Goal: Ask a question

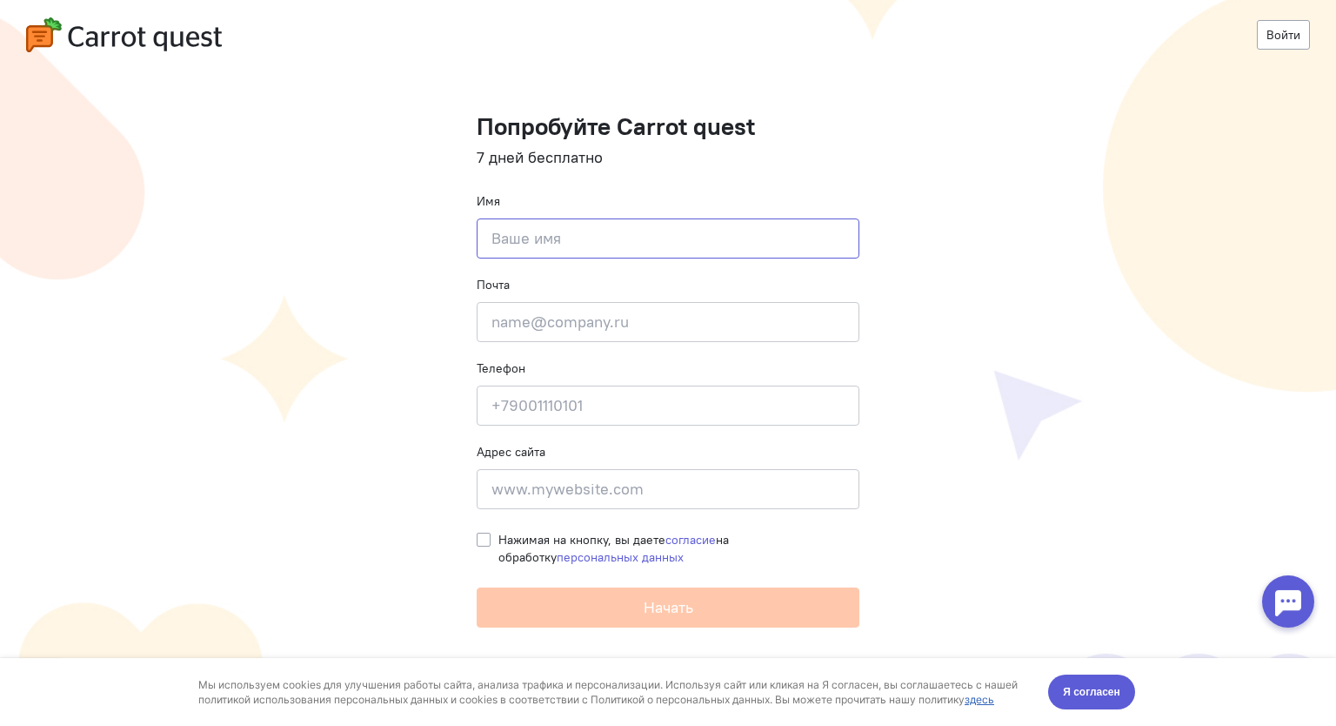
click at [553, 234] on input at bounding box center [668, 238] width 383 height 40
click at [575, 399] on input at bounding box center [668, 405] width 383 height 40
click at [571, 239] on input at bounding box center [668, 238] width 383 height 40
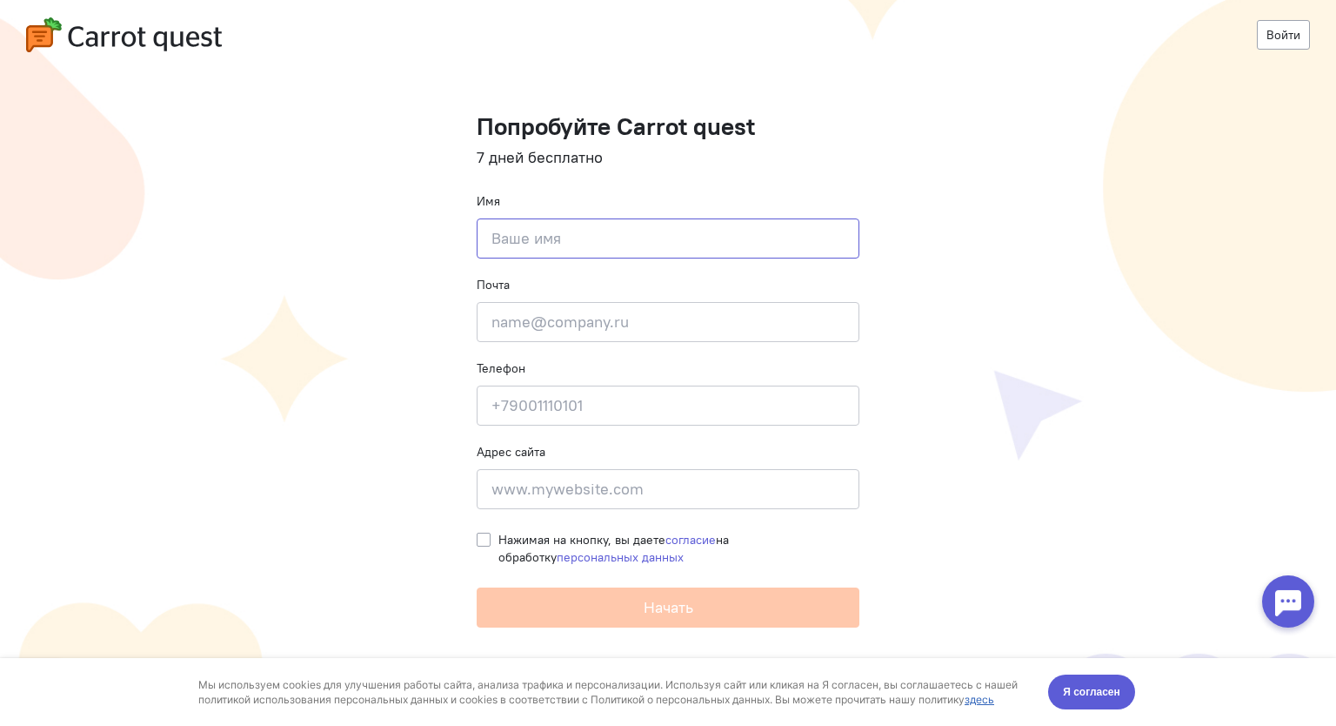
click at [571, 239] on input at bounding box center [668, 238] width 383 height 40
type input "[PERSON_NAME]"
click at [592, 318] on input "email" at bounding box center [668, 322] width 383 height 40
paste input "[EMAIL_ADDRESS][DOMAIN_NAME]"
type input "[EMAIL_ADDRESS][DOMAIN_NAME]"
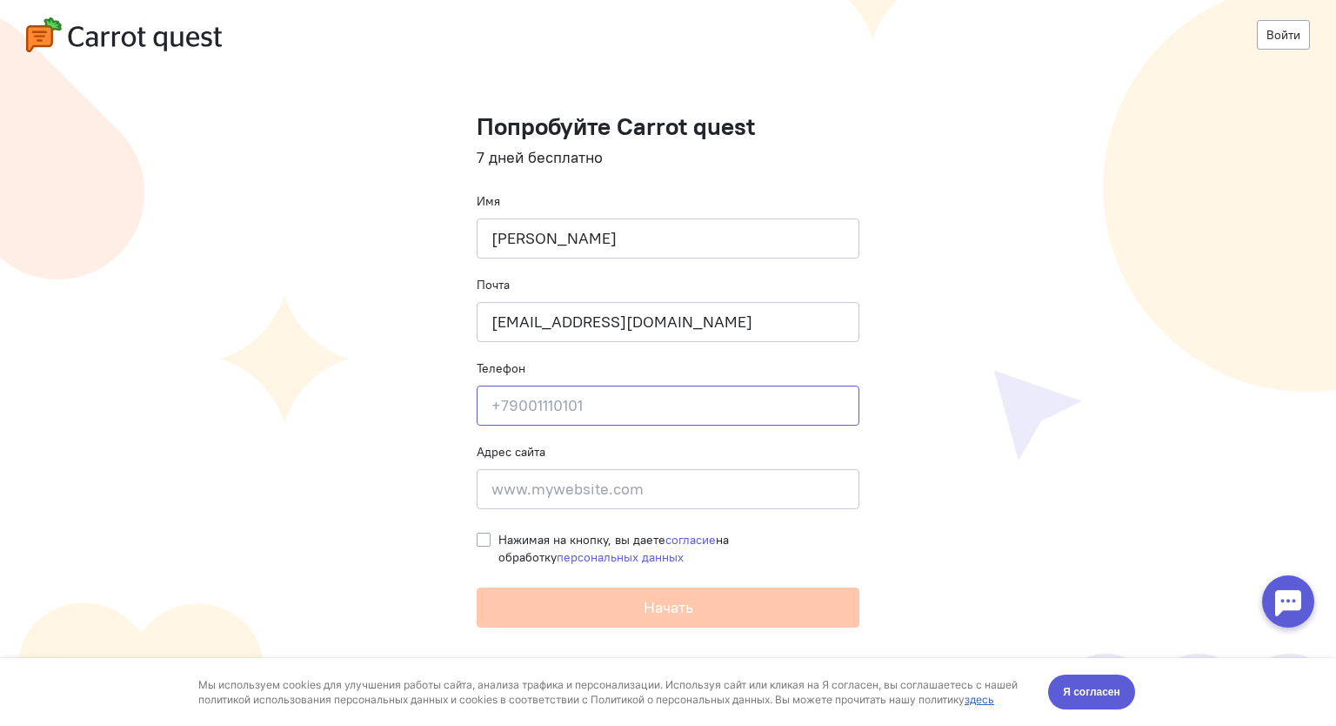
click at [581, 401] on input at bounding box center [668, 405] width 383 height 40
type input "+79289917898"
click at [623, 487] on input at bounding box center [668, 489] width 383 height 40
click at [499, 540] on label "Нажимая на кнопку, вы даете согласие на обработку персональных данных" at bounding box center [679, 548] width 361 height 35
click at [484, 540] on input "Нажимая на кнопку, вы даете согласие на обработку персональных данных" at bounding box center [484, 539] width 14 height 16
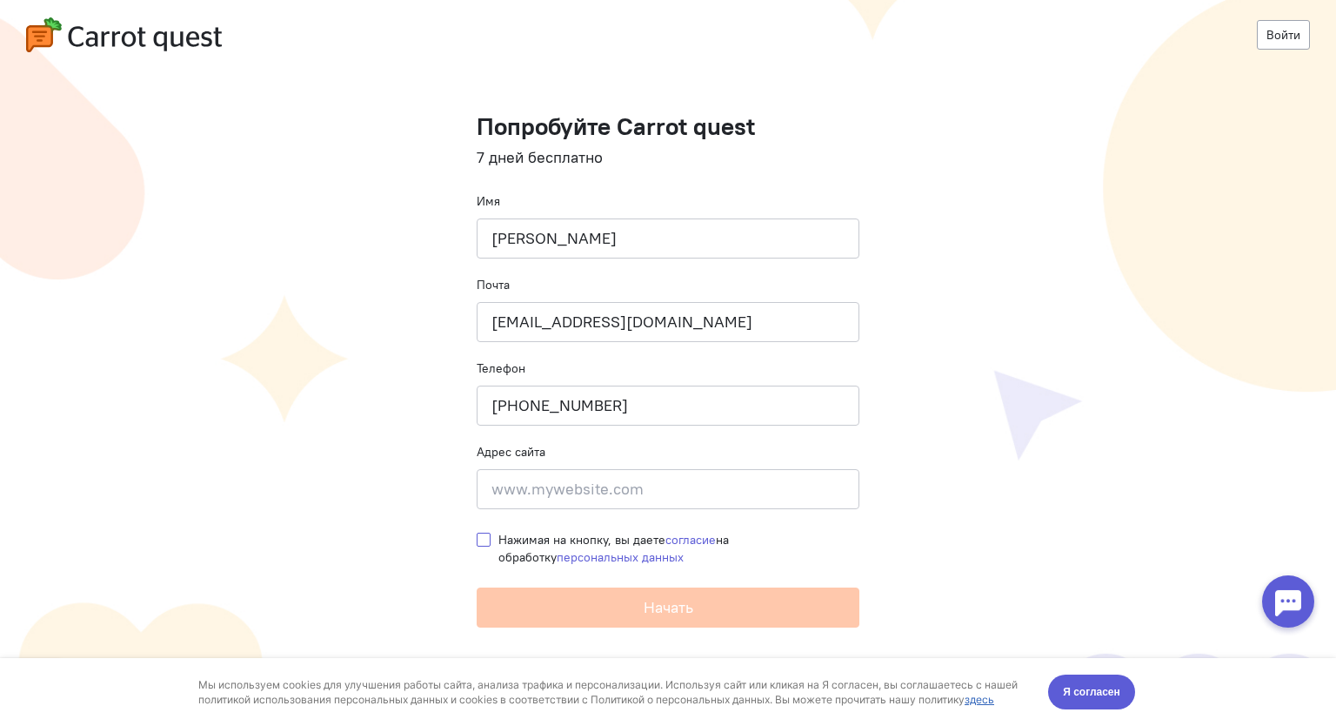
checkbox input "true"
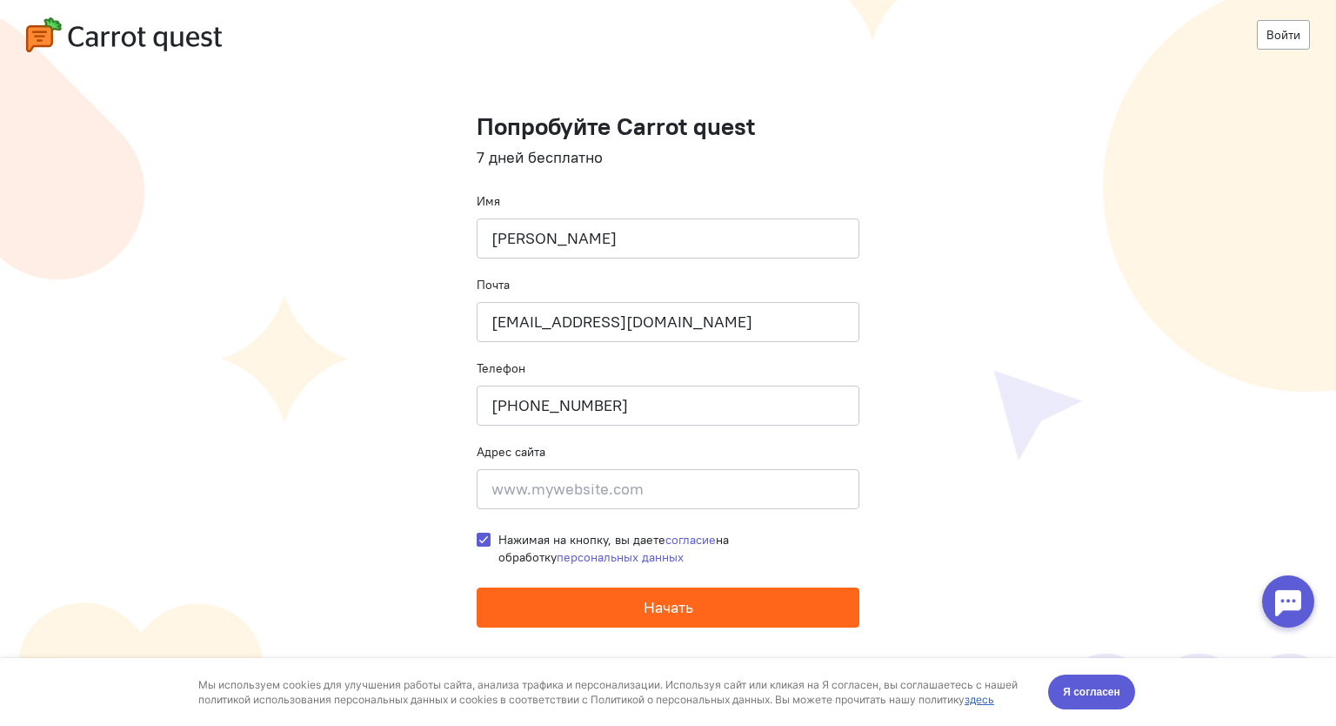
click at [561, 605] on button "Начать" at bounding box center [668, 607] width 383 height 40
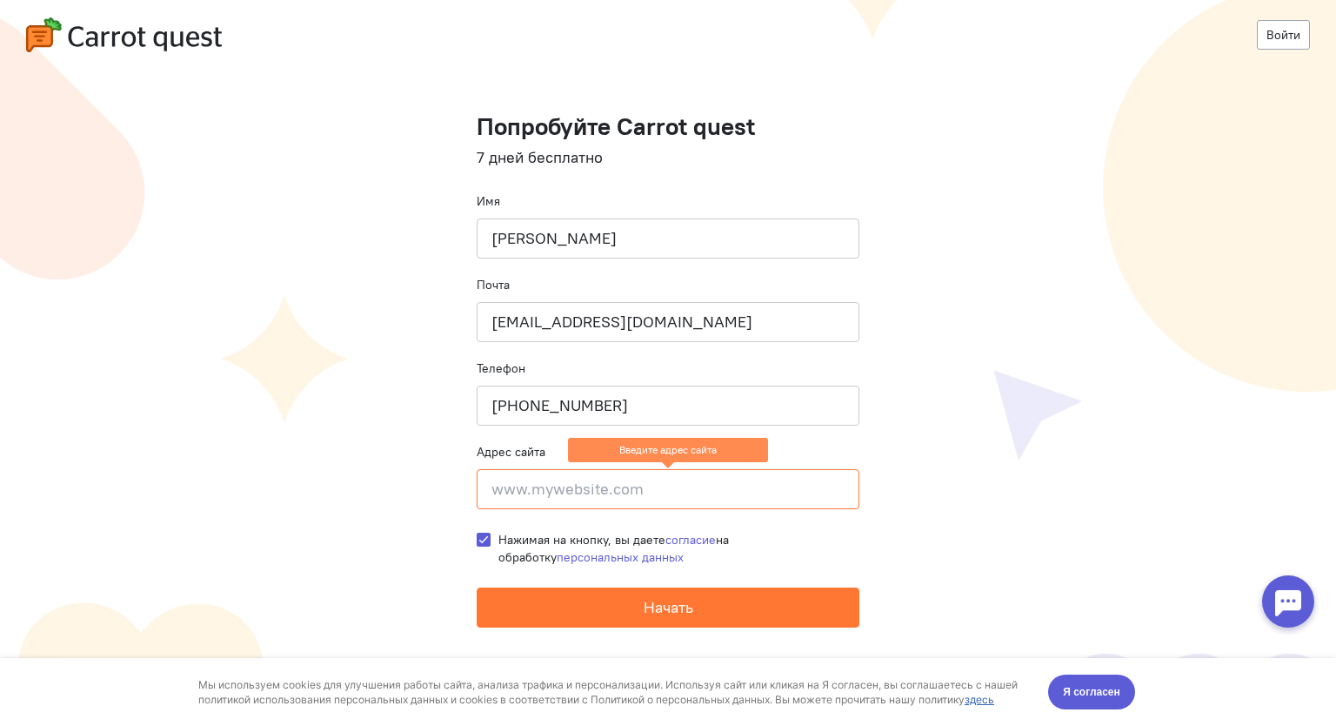
click at [595, 474] on input at bounding box center [668, 489] width 383 height 40
paste input "https://www.carrotquest.io/"
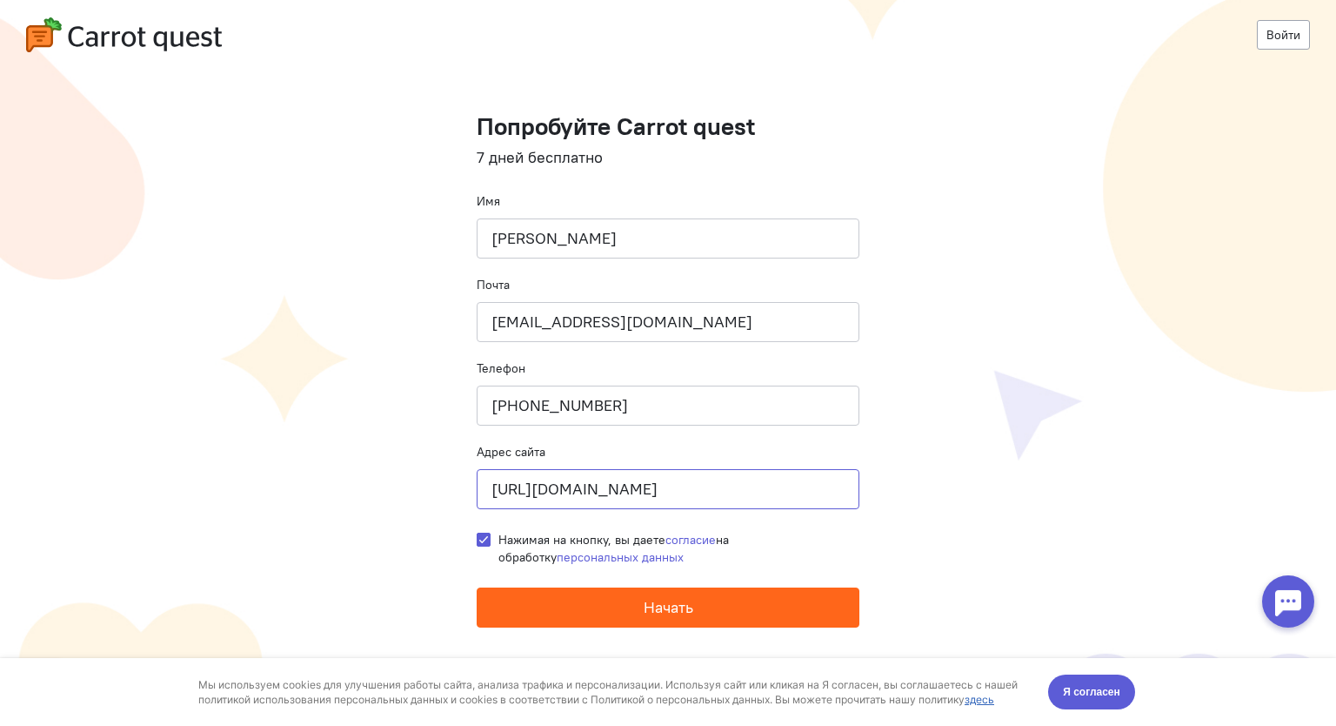
type input "https://www.carrotquest.io/"
click at [620, 590] on button "Начать" at bounding box center [668, 607] width 383 height 40
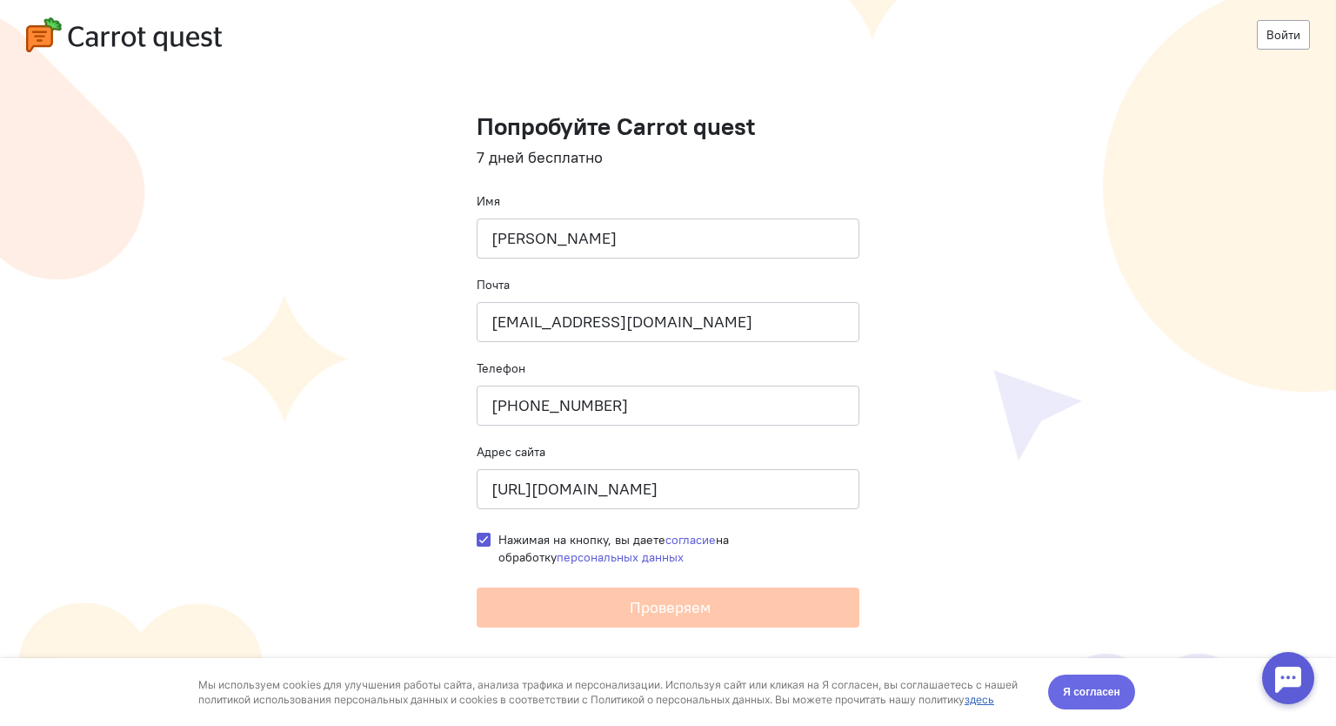
click at [1106, 691] on span "Я согласен" at bounding box center [1091, 691] width 57 height 17
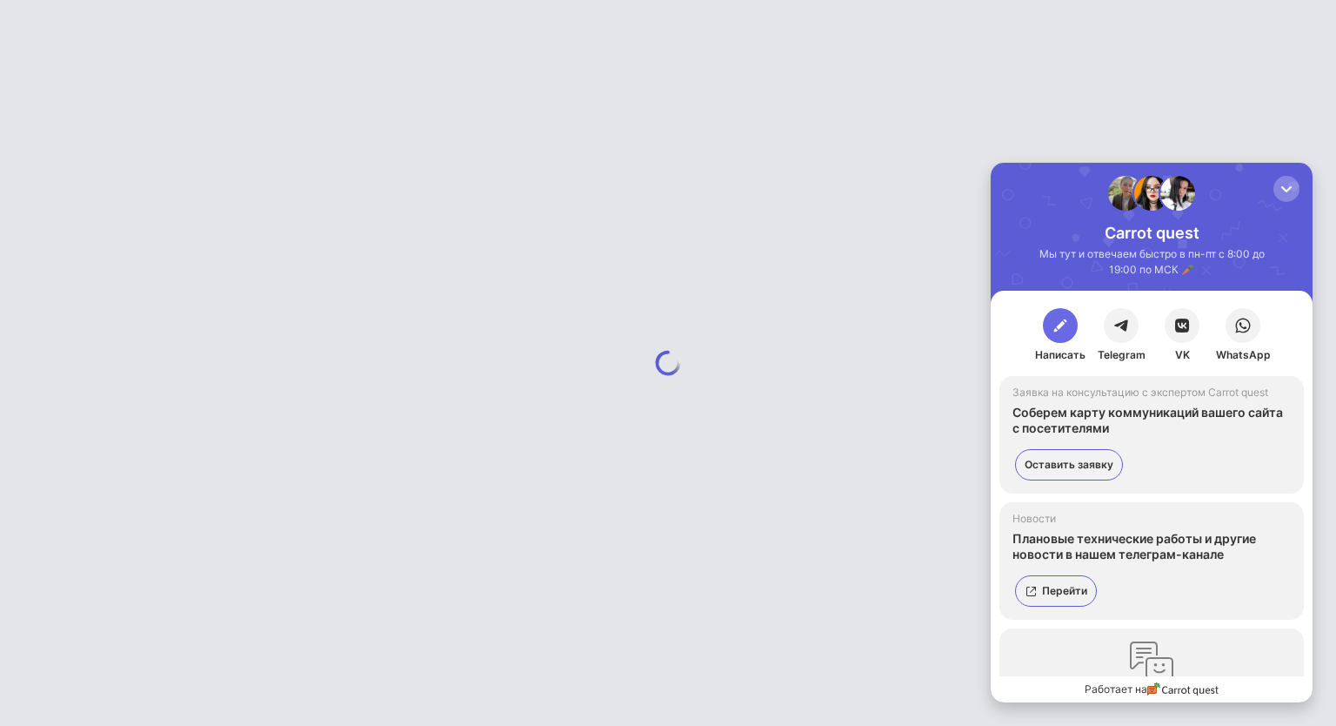
click at [1068, 330] on span "button" at bounding box center [1060, 325] width 17 height 17
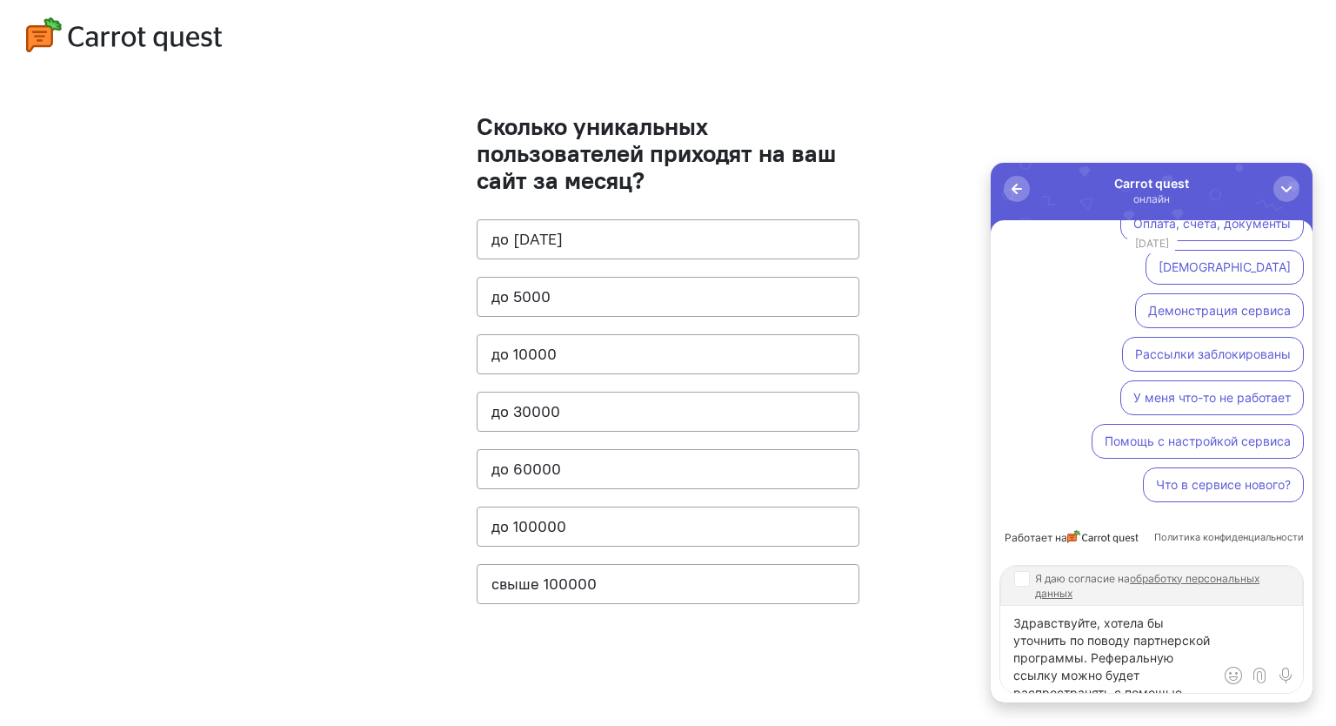
scroll to position [42, 0]
type textarea "Здравствуйте, хотела бы уточнить по поводу партнерской программы. Реферальную с…"
click at [1020, 581] on input "Я даю согласие на обработку персональных данных" at bounding box center [1022, 578] width 14 height 14
checkbox input "true"
click at [1149, 672] on textarea "Здравствуйте, хотела бы уточнить по поводу партнерской программы. Реферальную с…" at bounding box center [1152, 649] width 303 height 87
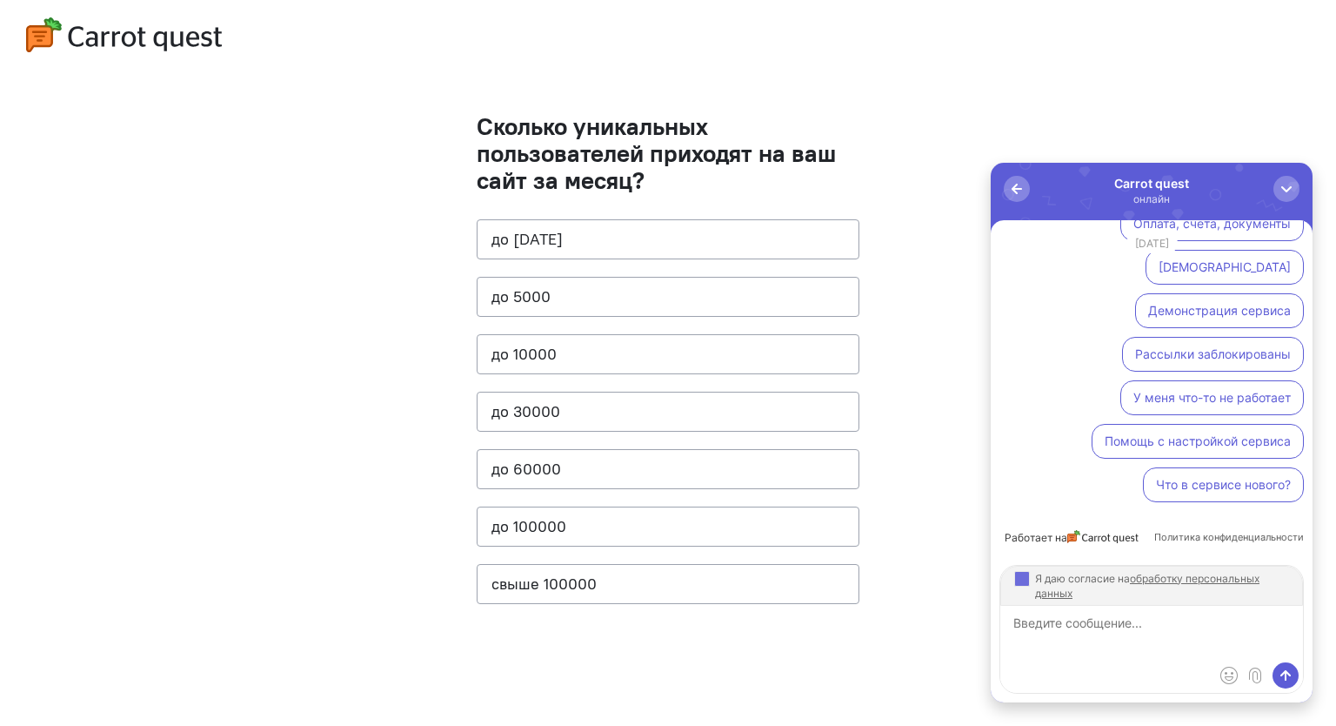
scroll to position [0, 0]
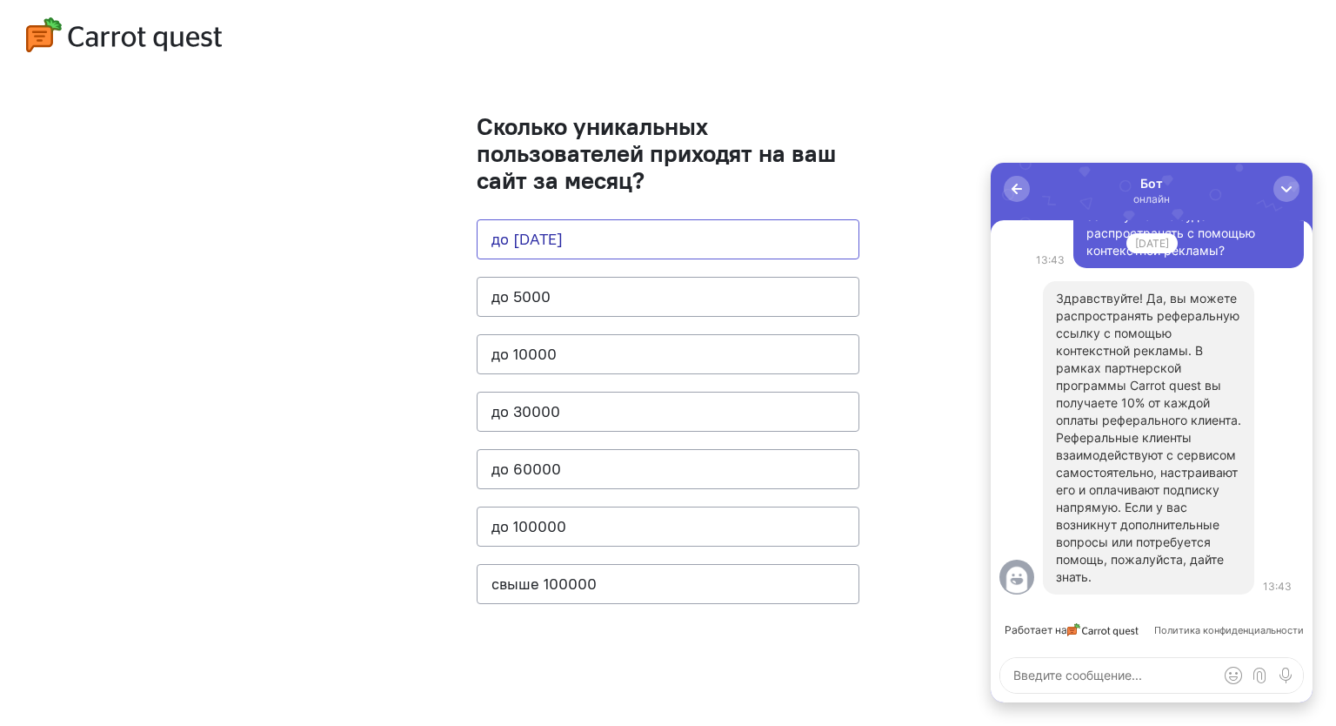
click at [606, 226] on button "до [DATE]" at bounding box center [668, 239] width 383 height 40
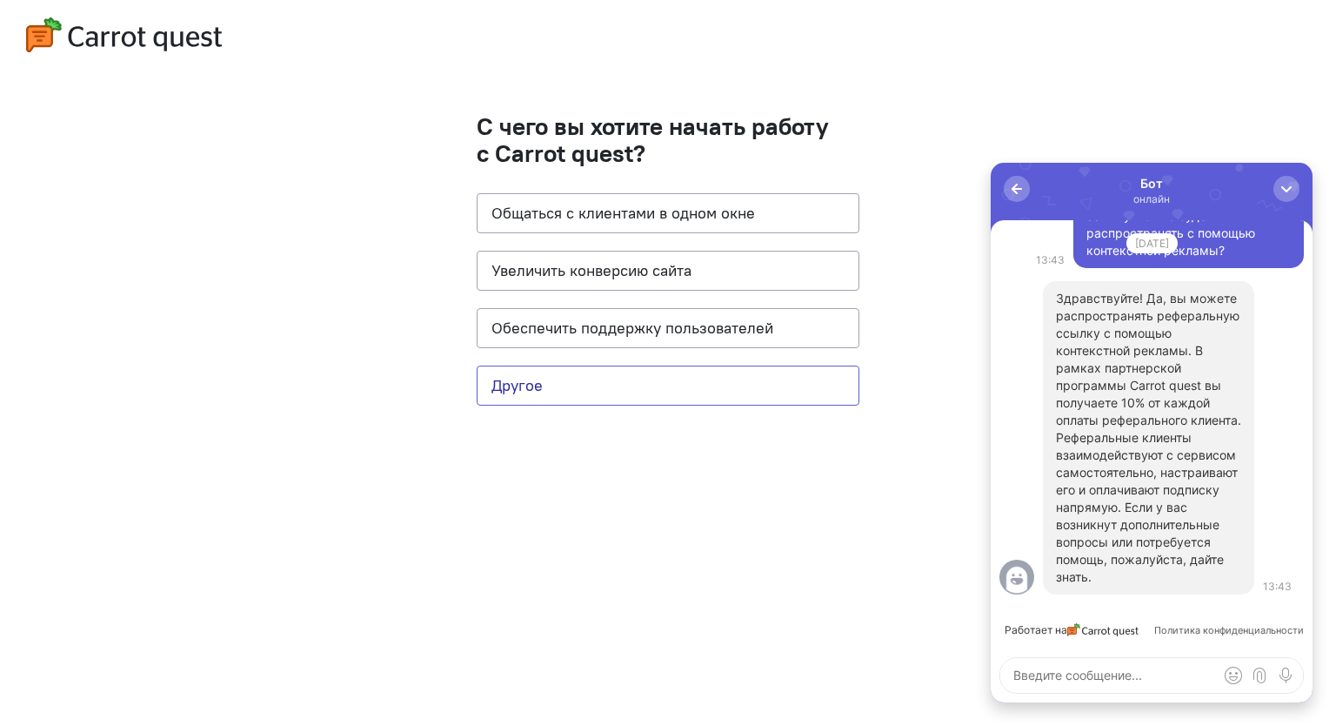
click at [558, 390] on button "Другое" at bounding box center [668, 385] width 383 height 40
click at [588, 379] on button "Другое" at bounding box center [668, 385] width 383 height 40
click at [616, 375] on button "Другое" at bounding box center [668, 385] width 383 height 40
click at [648, 270] on button "Увеличить конверсию сайта" at bounding box center [668, 271] width 383 height 40
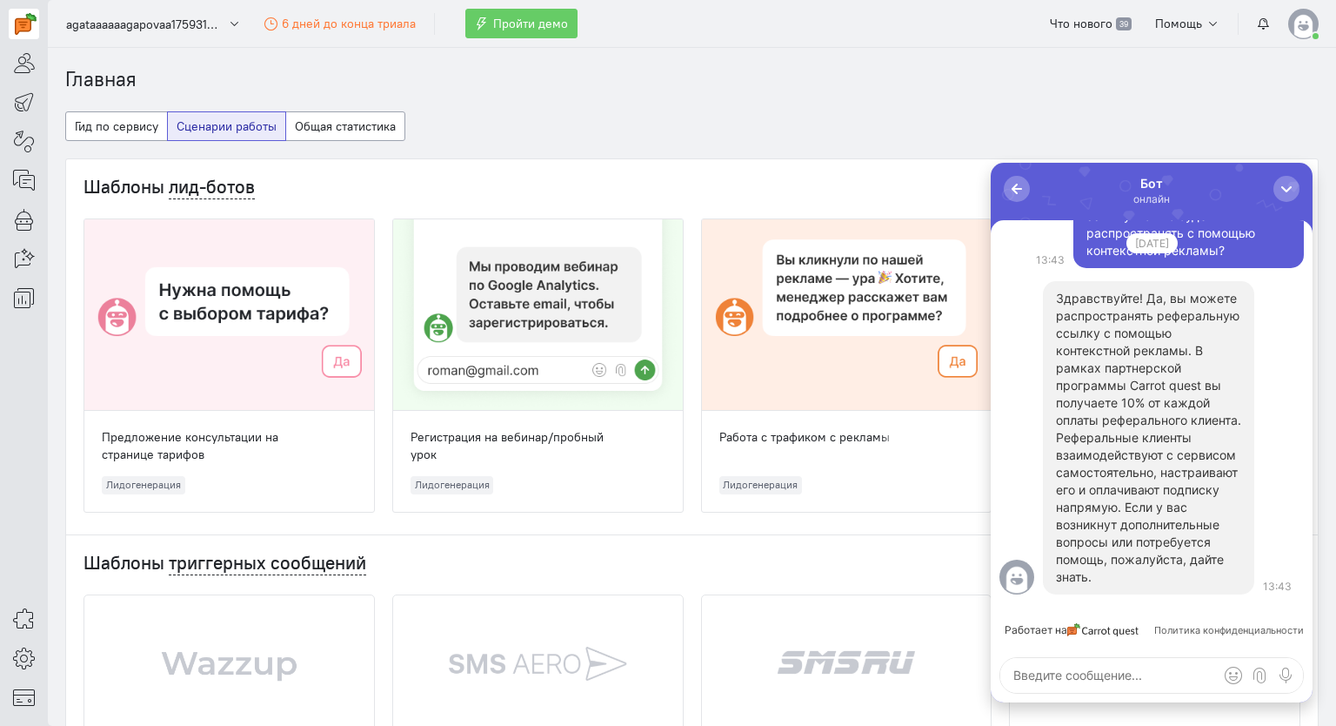
click at [1300, 21] on img at bounding box center [1304, 24] width 30 height 30
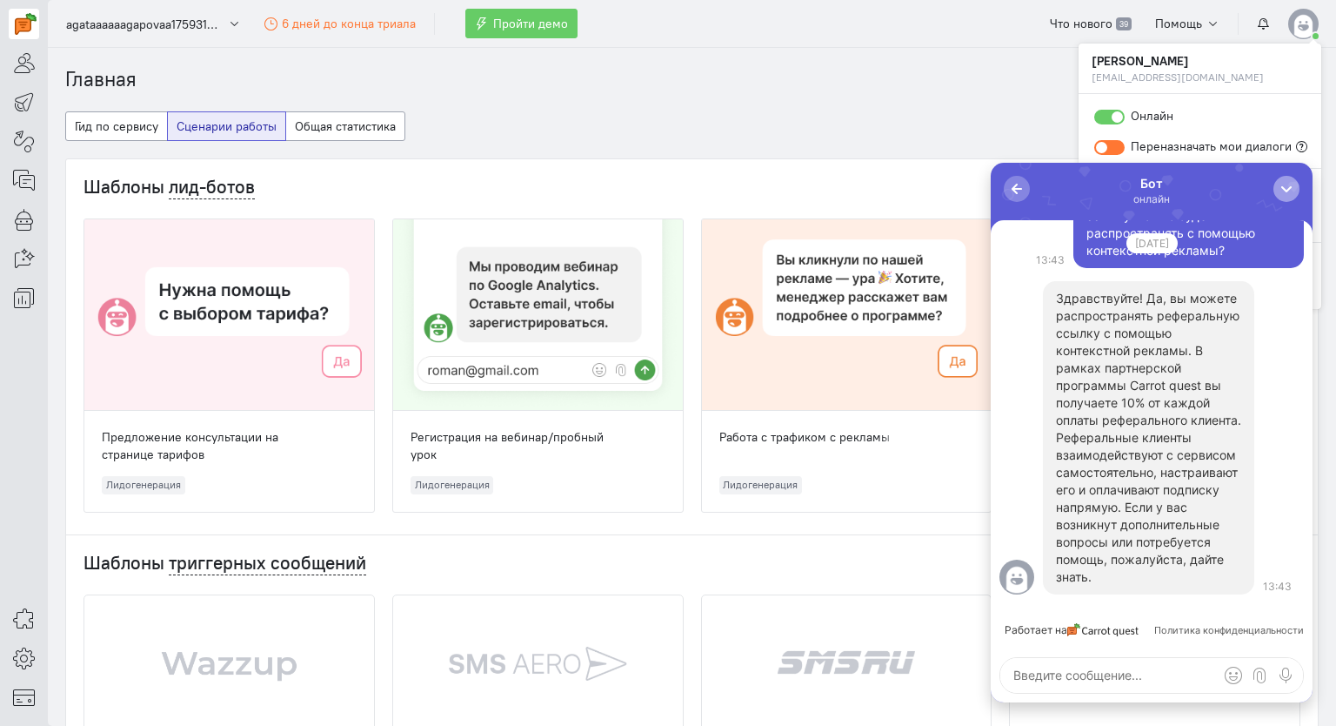
click at [1291, 193] on div "button" at bounding box center [1286, 188] width 17 height 17
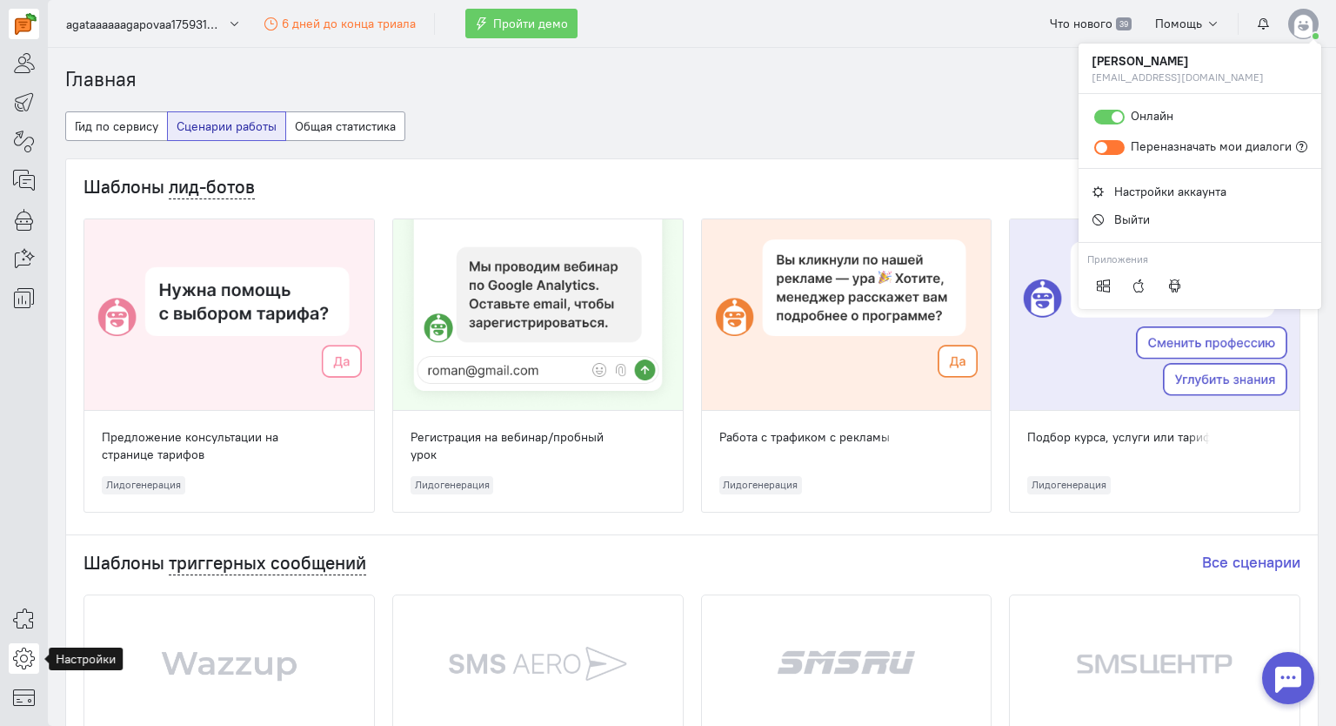
click at [28, 662] on icon at bounding box center [24, 657] width 22 height 21
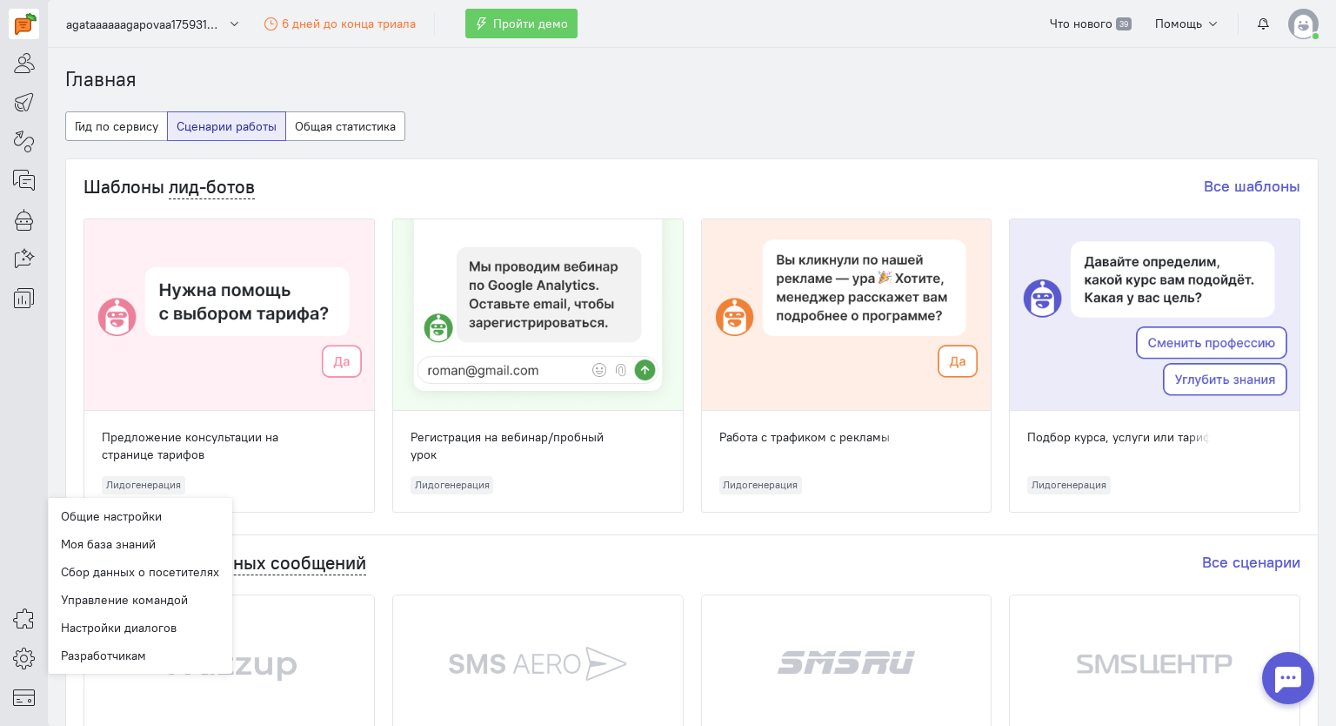
click at [1292, 673] on div at bounding box center [1289, 678] width 52 height 52
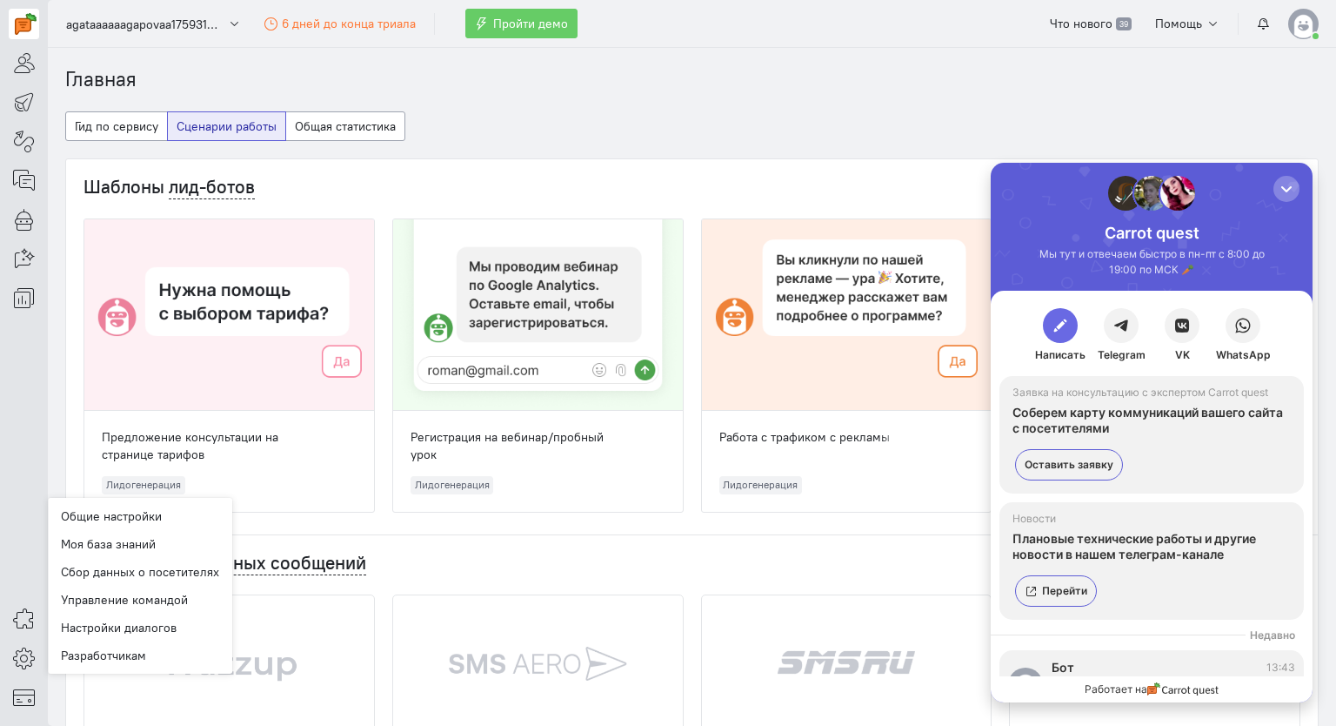
click at [1068, 323] on button "button" at bounding box center [1060, 325] width 35 height 35
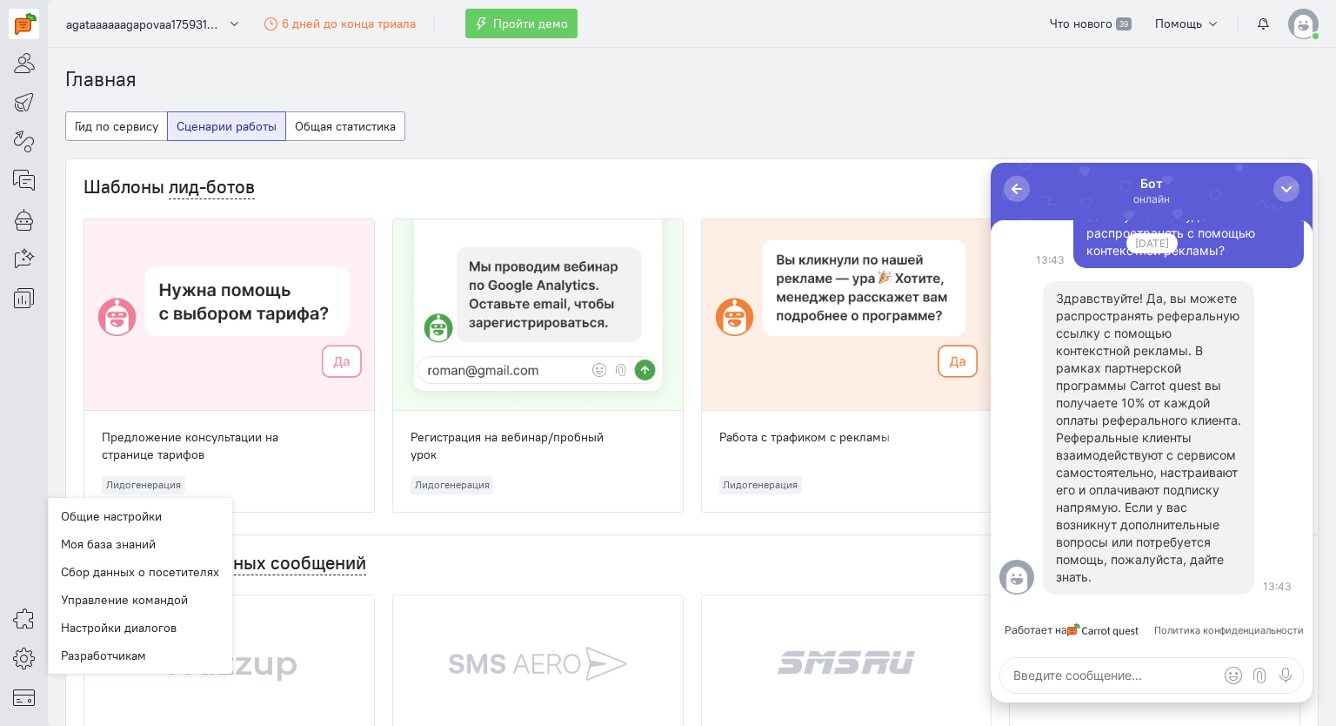
click at [1135, 660] on textarea at bounding box center [1152, 675] width 303 height 35
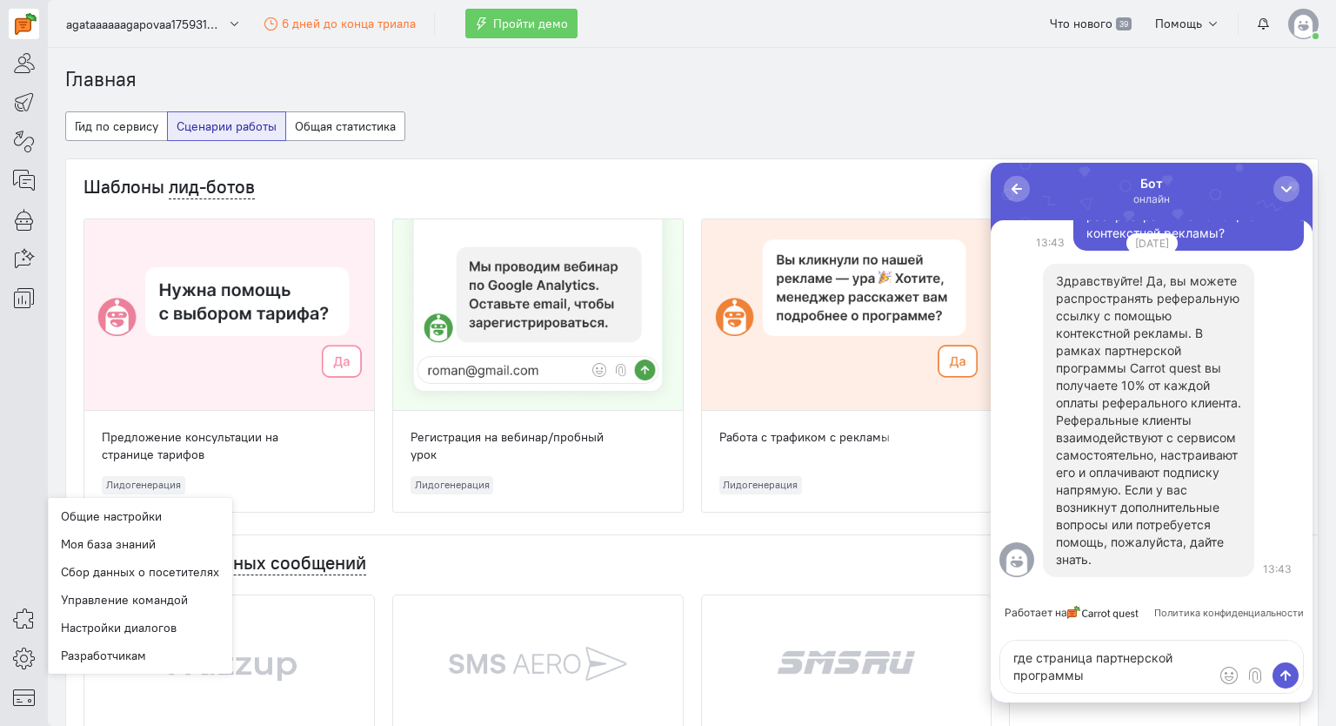
type textarea "где страница партнерской программы?"
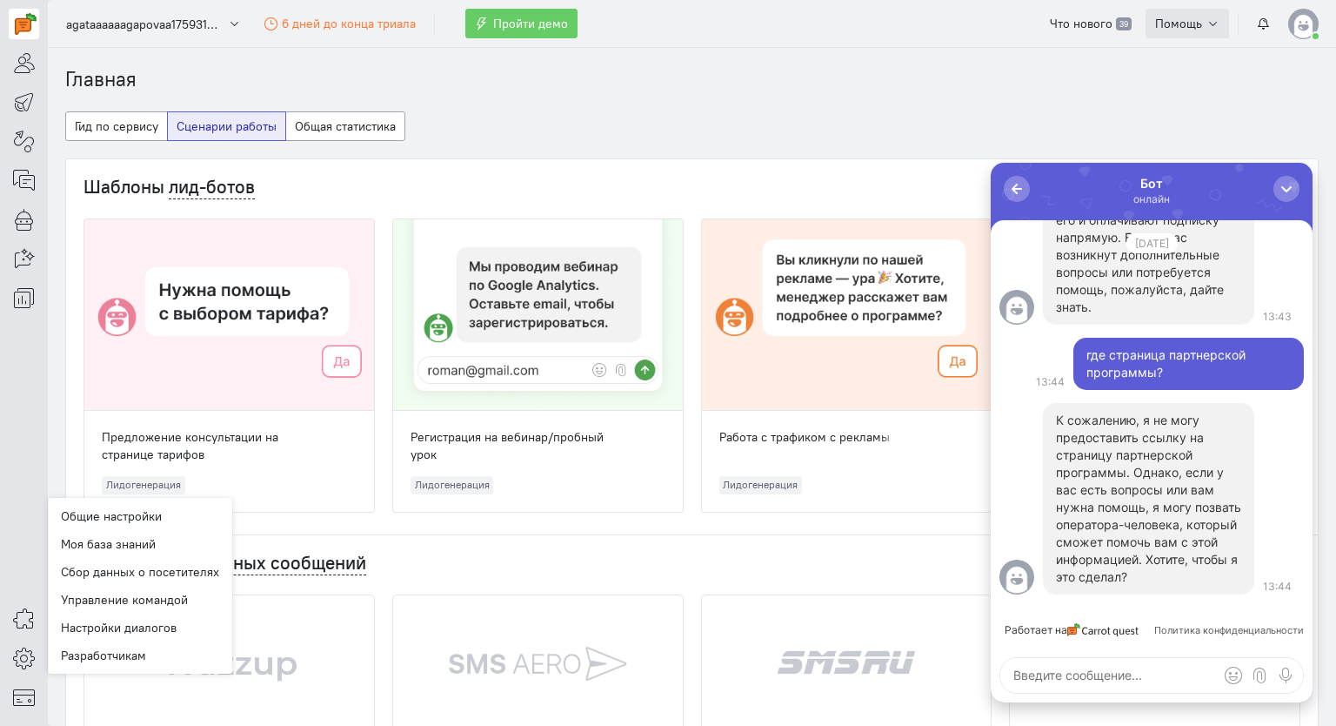
click at [1177, 9] on button "Помощь" at bounding box center [1188, 24] width 84 height 30
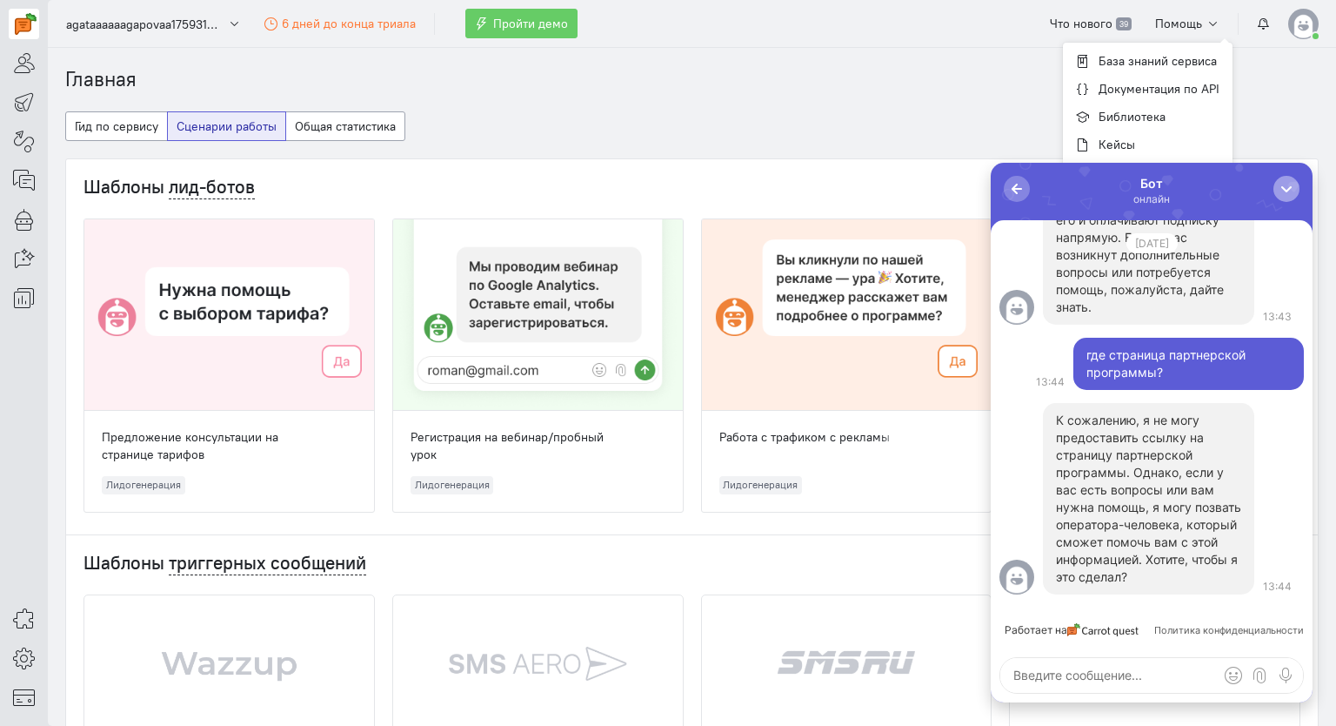
click at [1289, 188] on div "button" at bounding box center [1286, 188] width 17 height 17
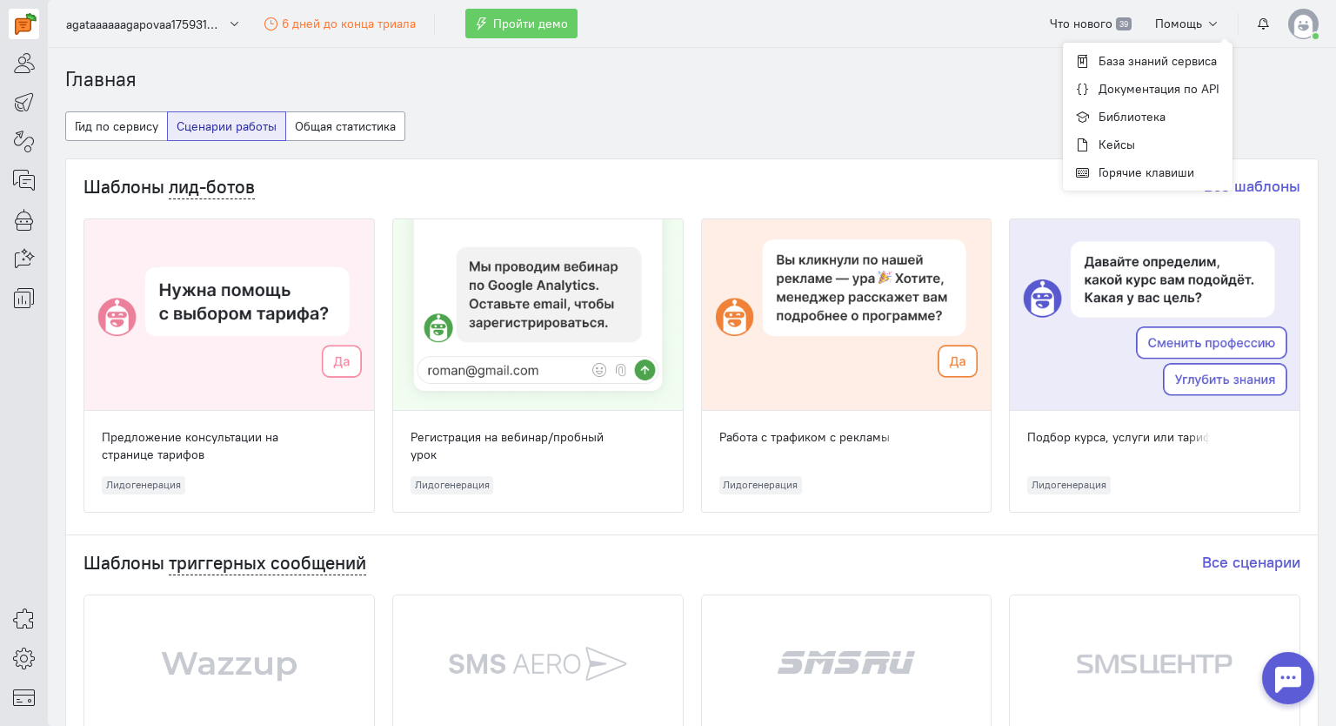
click at [1299, 20] on img at bounding box center [1304, 24] width 30 height 30
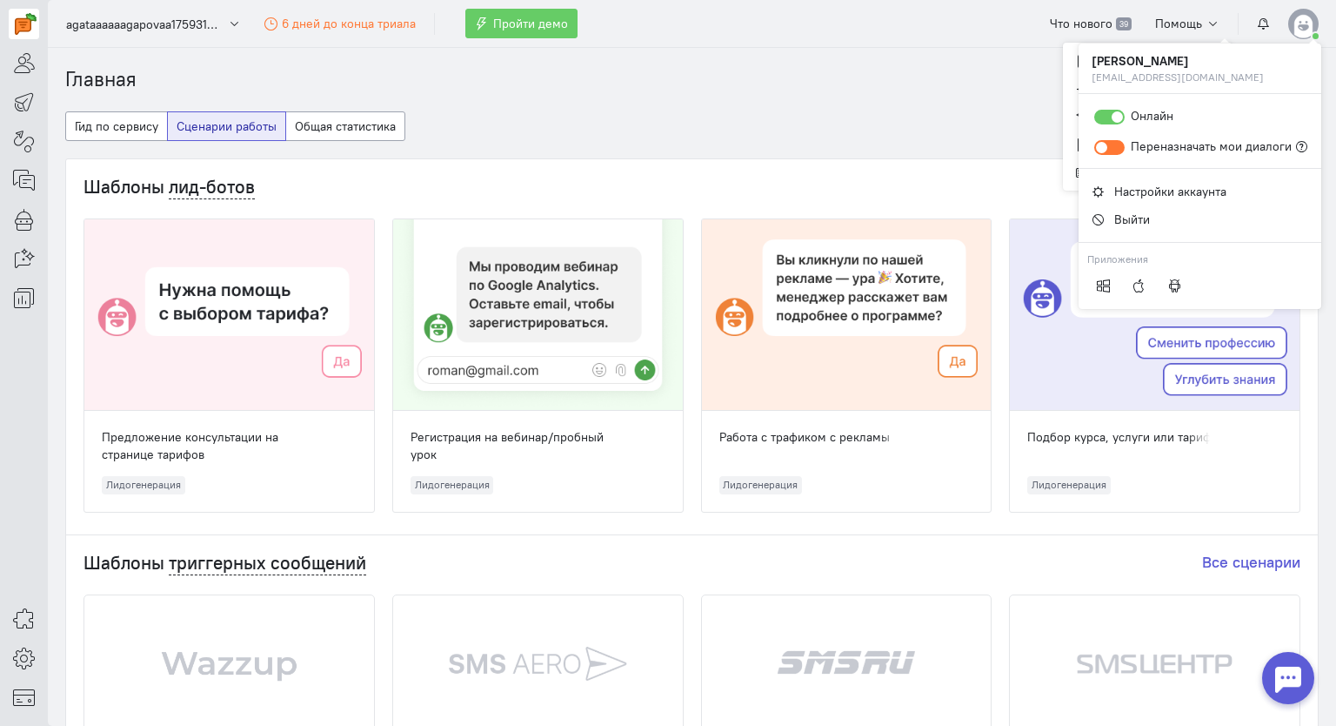
click at [1173, 66] on strong "[PERSON_NAME]" at bounding box center [1200, 60] width 217 height 17
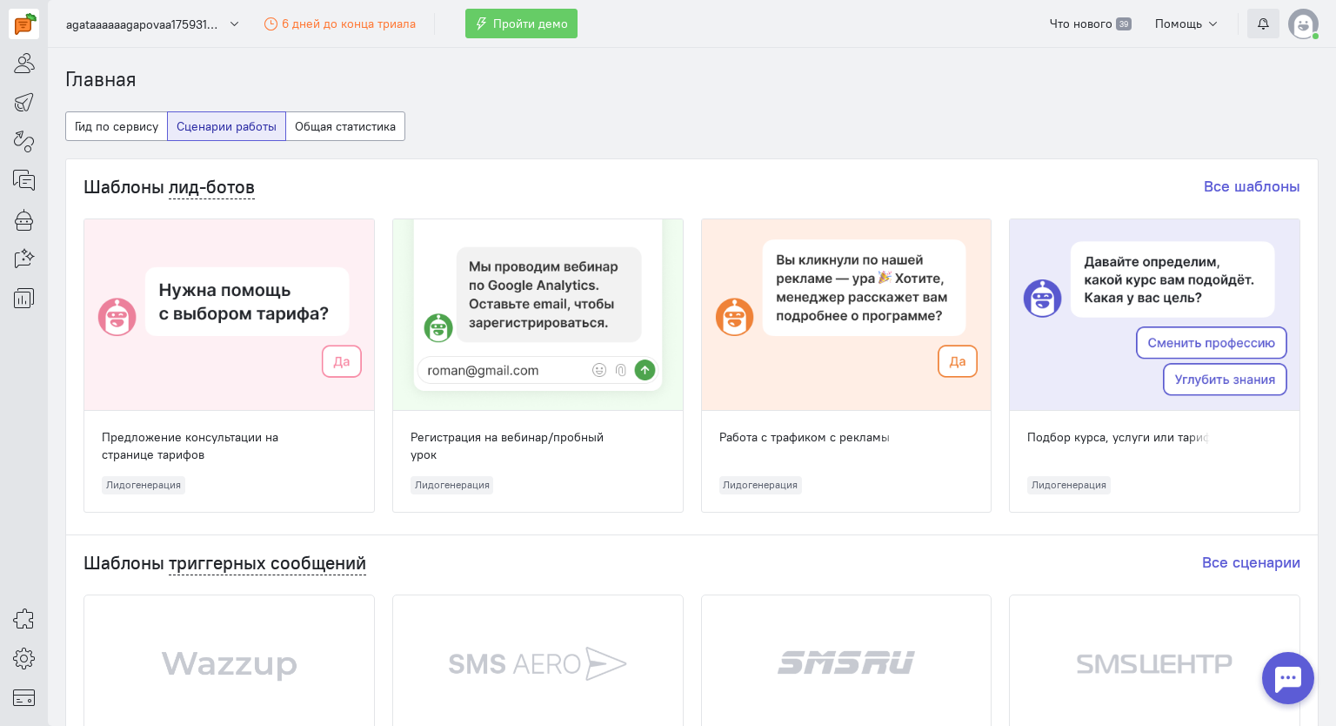
click at [1270, 21] on button "button" at bounding box center [1264, 24] width 32 height 30
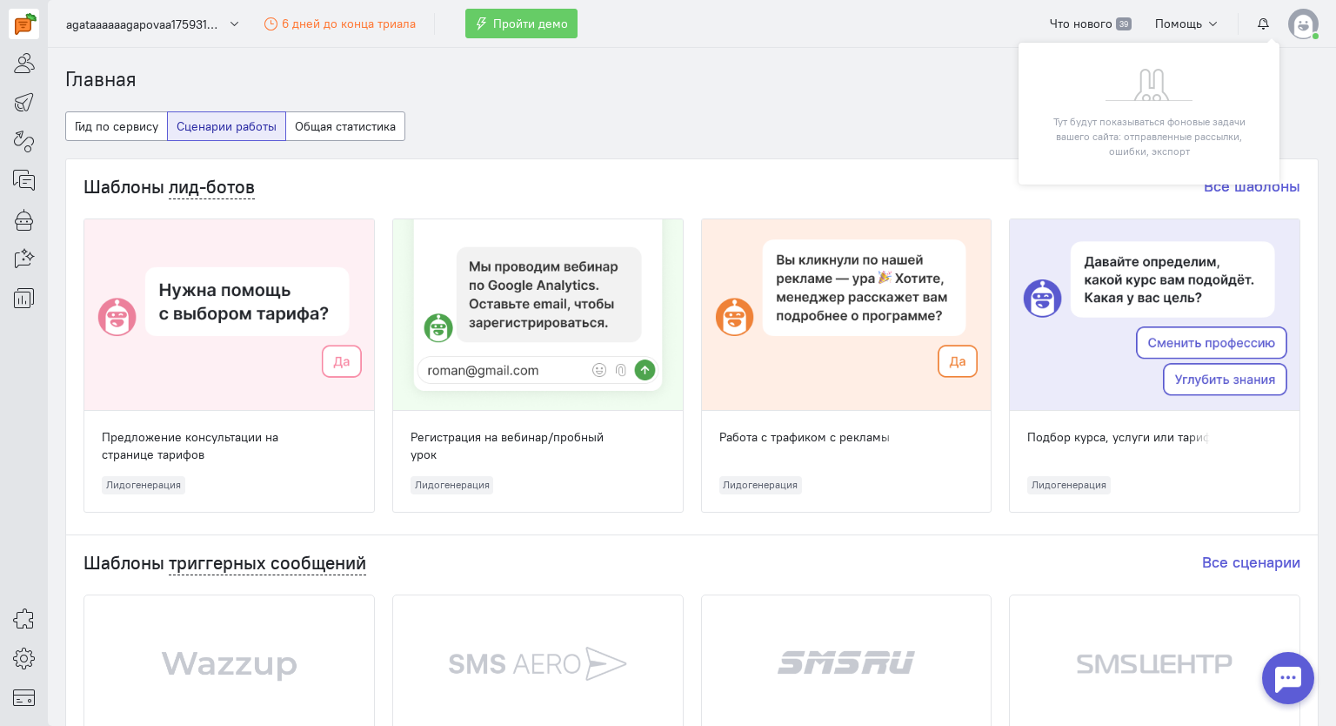
click at [1286, 671] on div at bounding box center [1289, 678] width 52 height 52
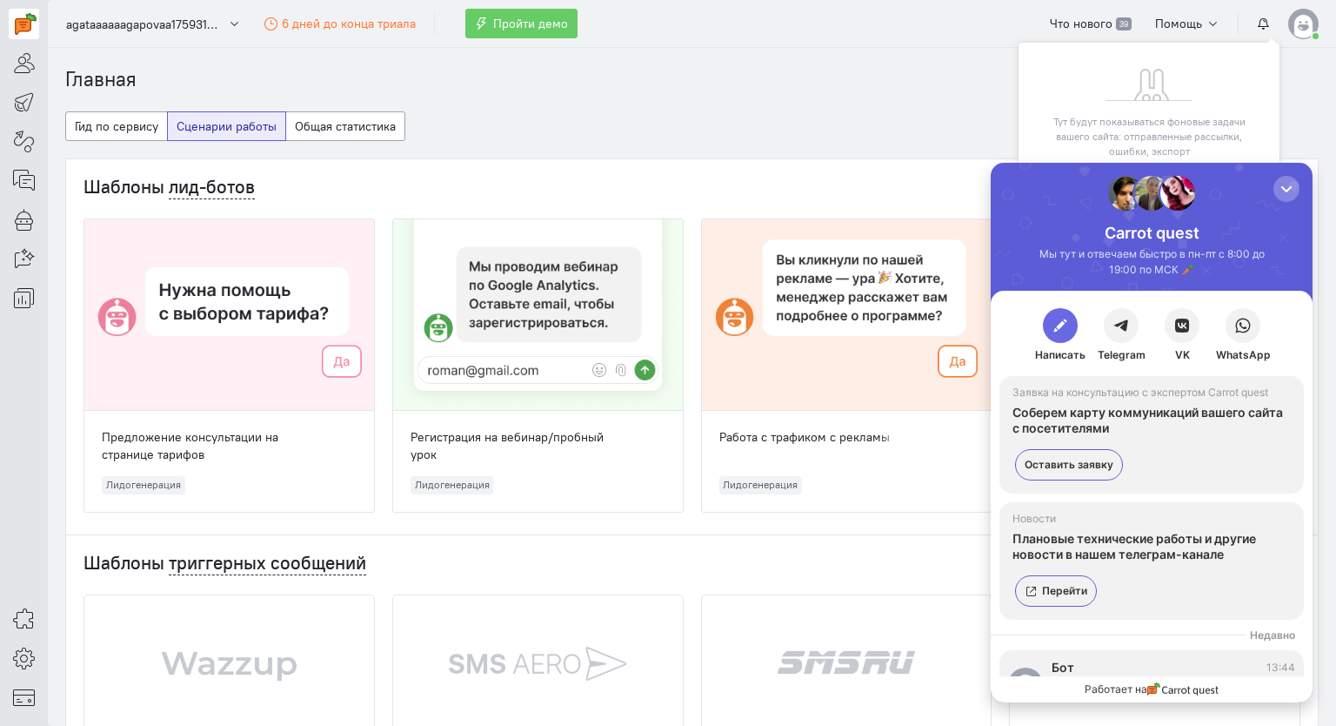
click at [1048, 315] on button "button" at bounding box center [1060, 325] width 35 height 35
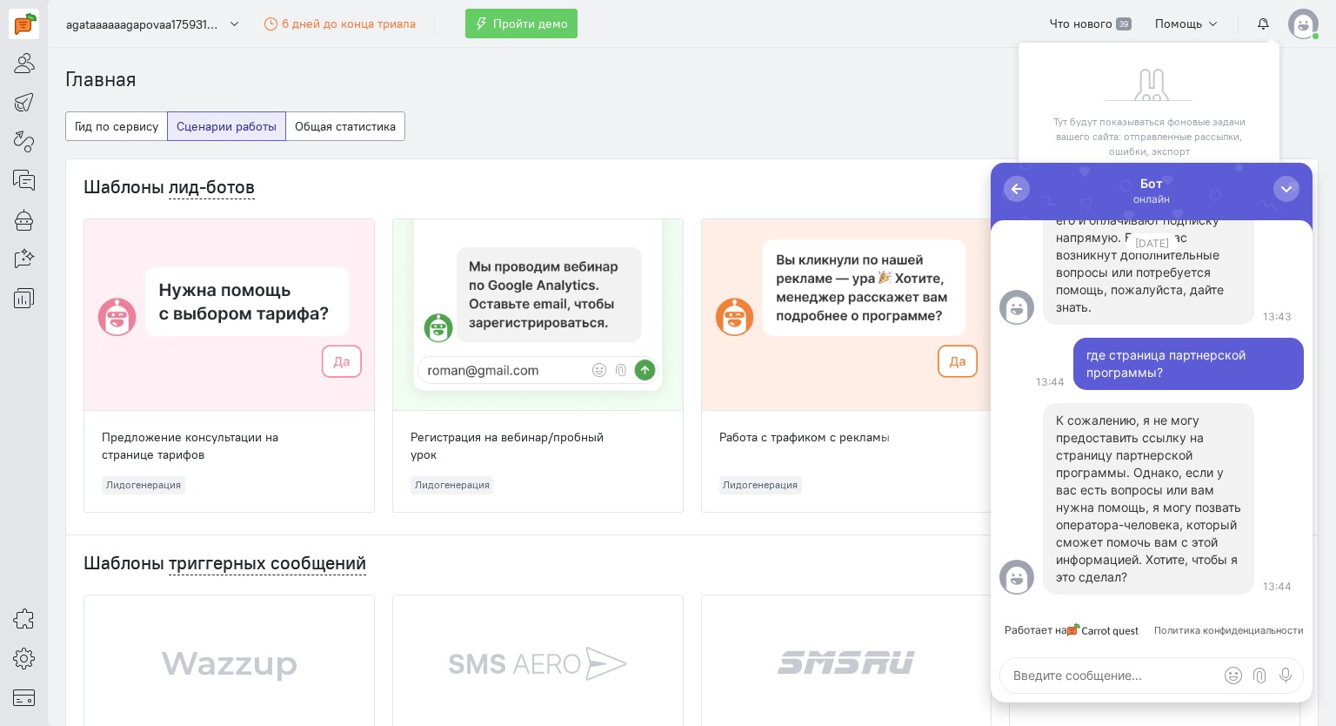
click at [1114, 669] on textarea at bounding box center [1152, 675] width 303 height 35
type textarea "зови"
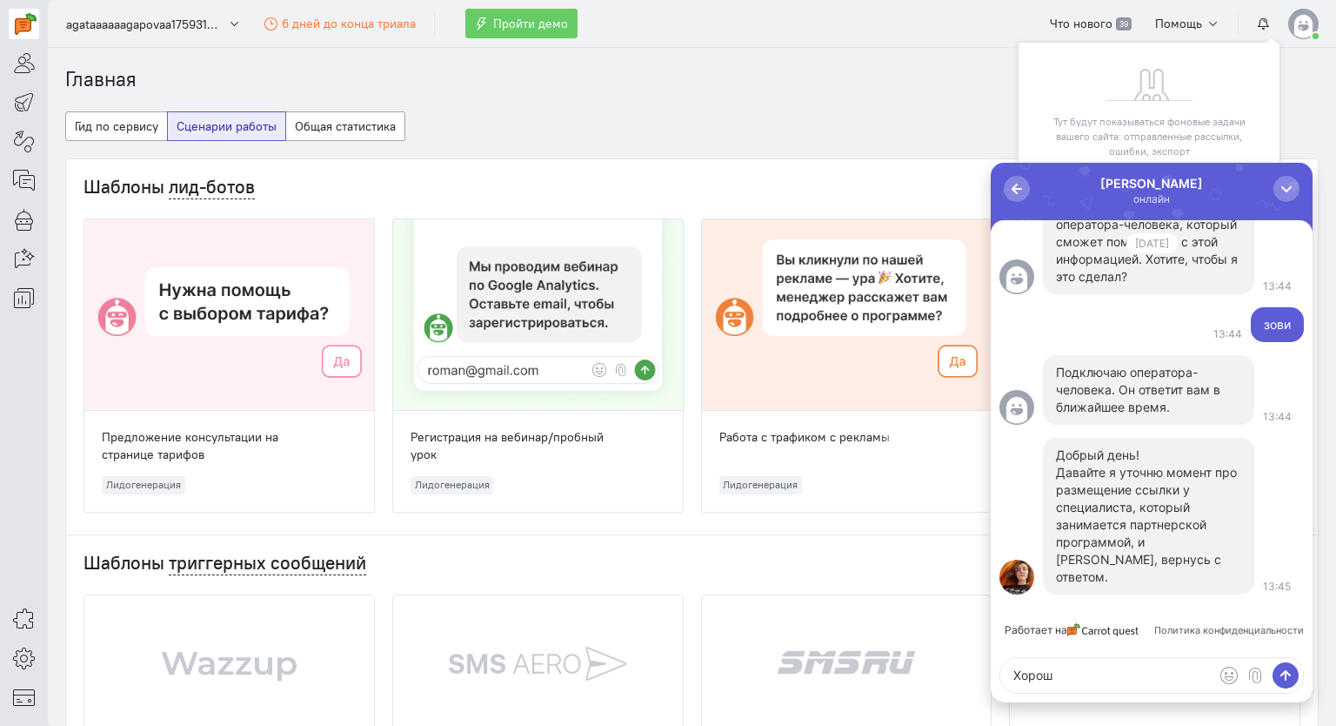
type textarea "Хорошо"
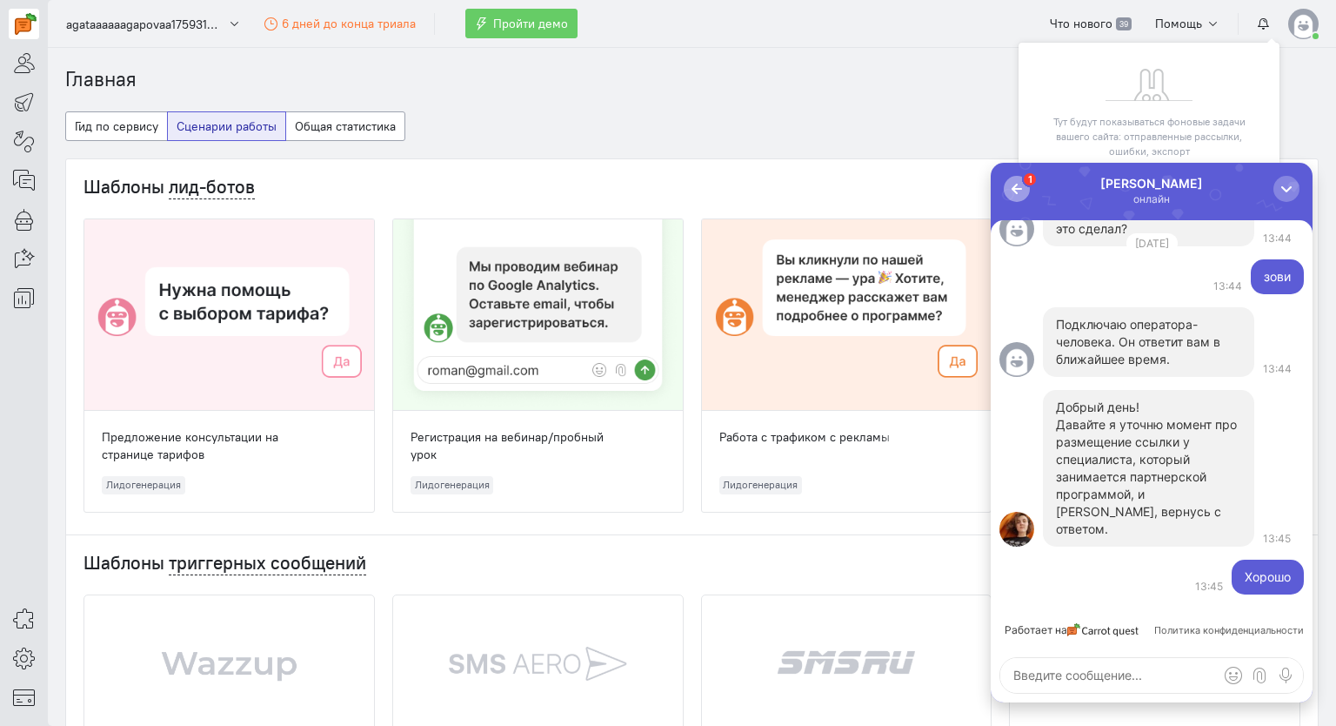
click at [1024, 192] on div "button" at bounding box center [1016, 188] width 17 height 17
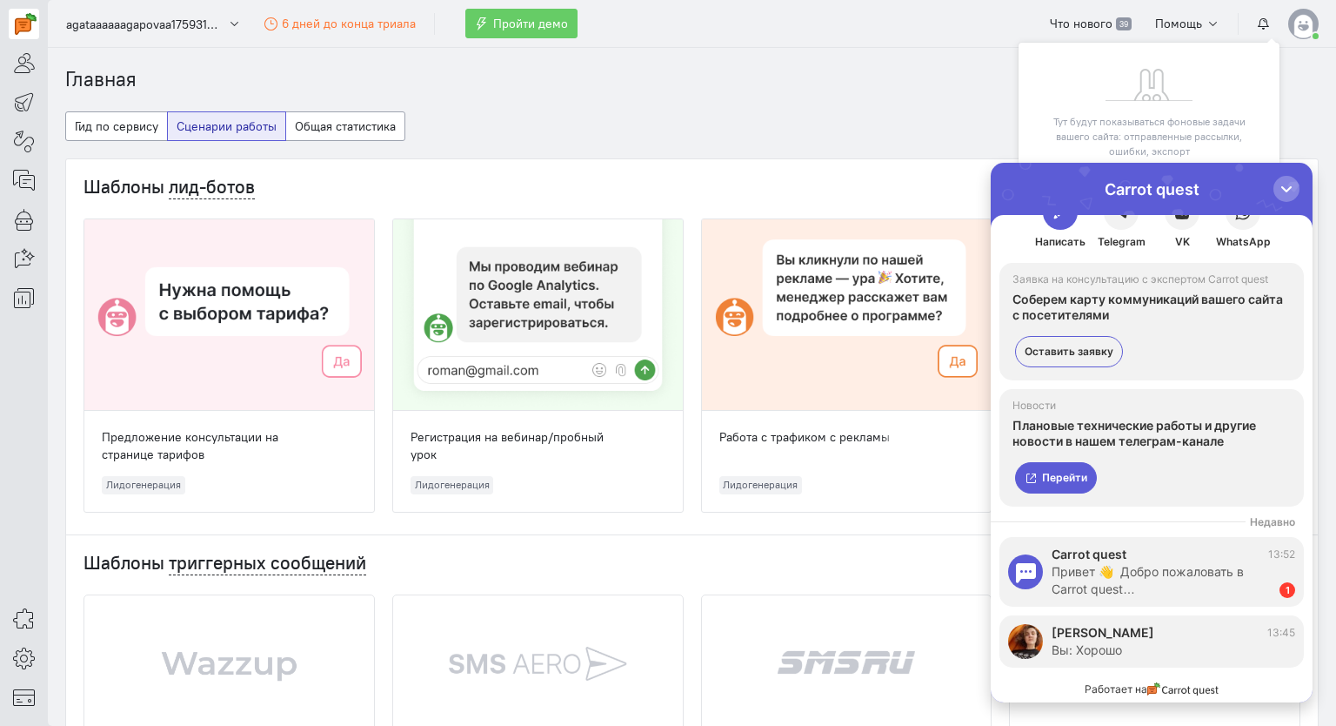
scroll to position [36, 0]
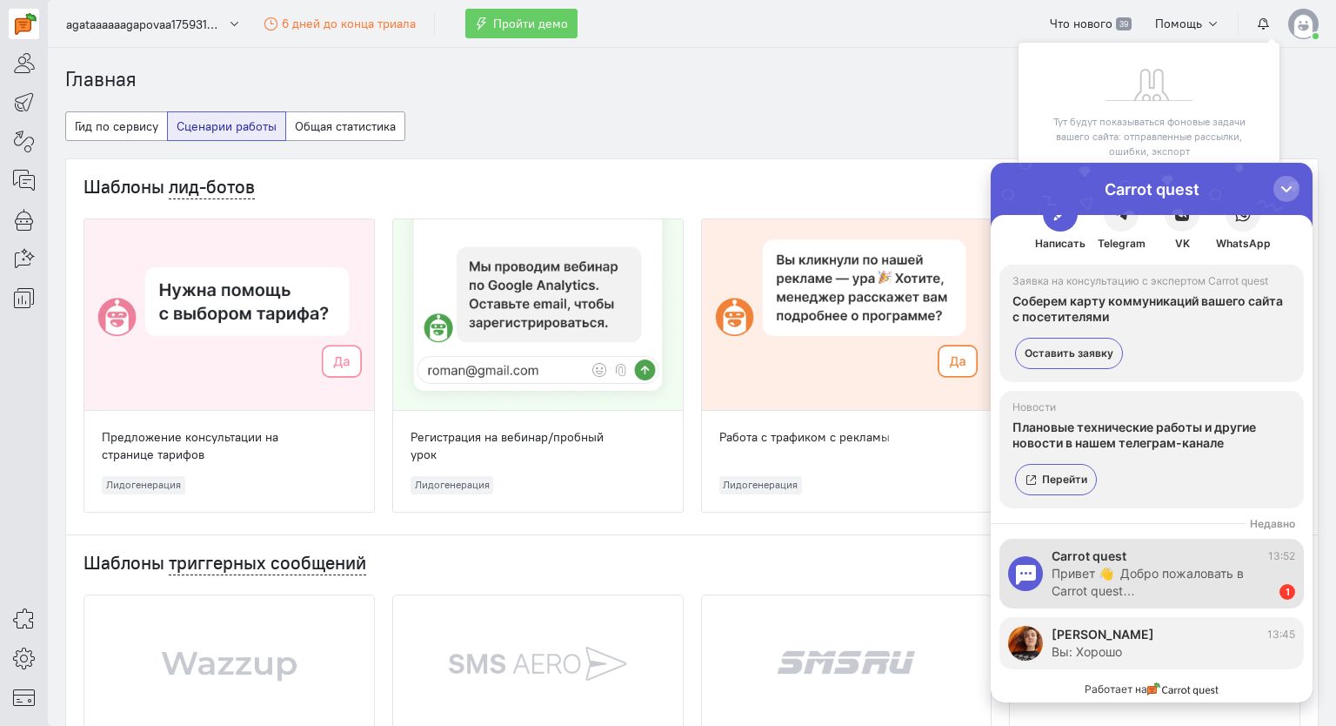
click at [1167, 582] on div "Привет 👋 Добро пожаловать в Carrot quest…" at bounding box center [1157, 582] width 211 height 35
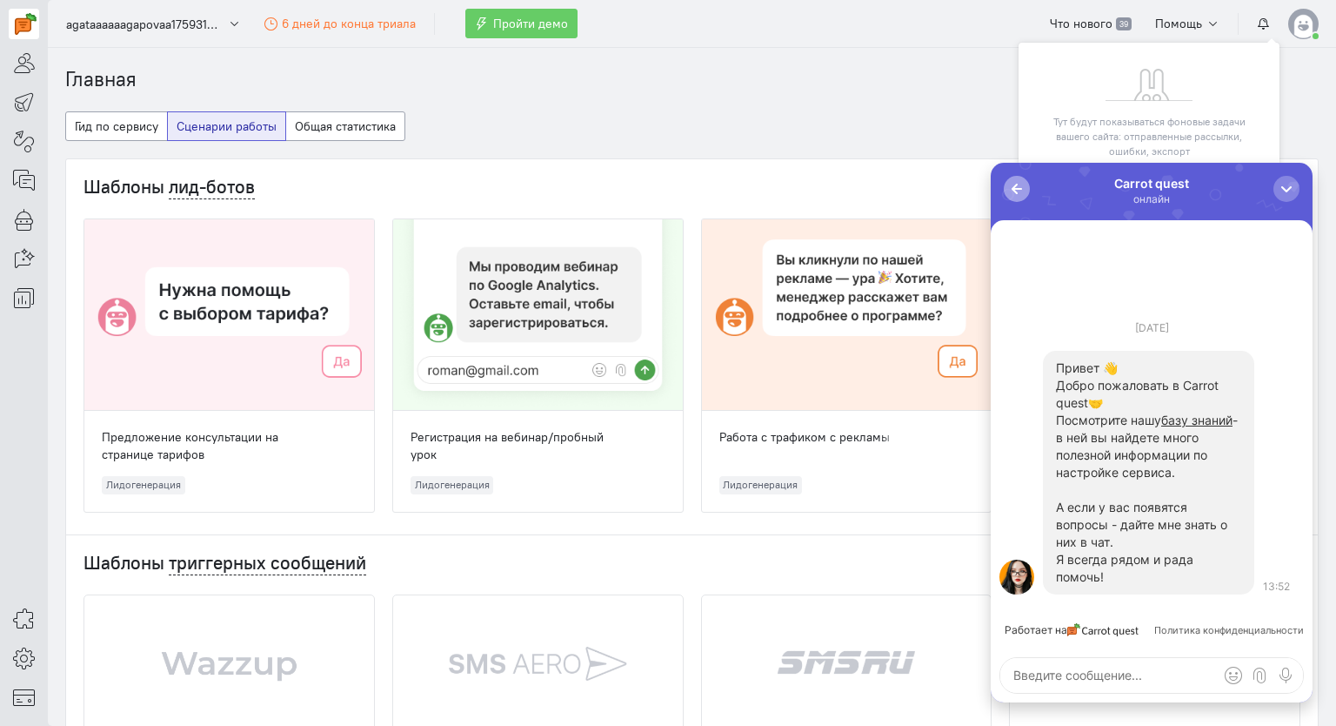
click at [1016, 189] on div "button" at bounding box center [1016, 188] width 17 height 17
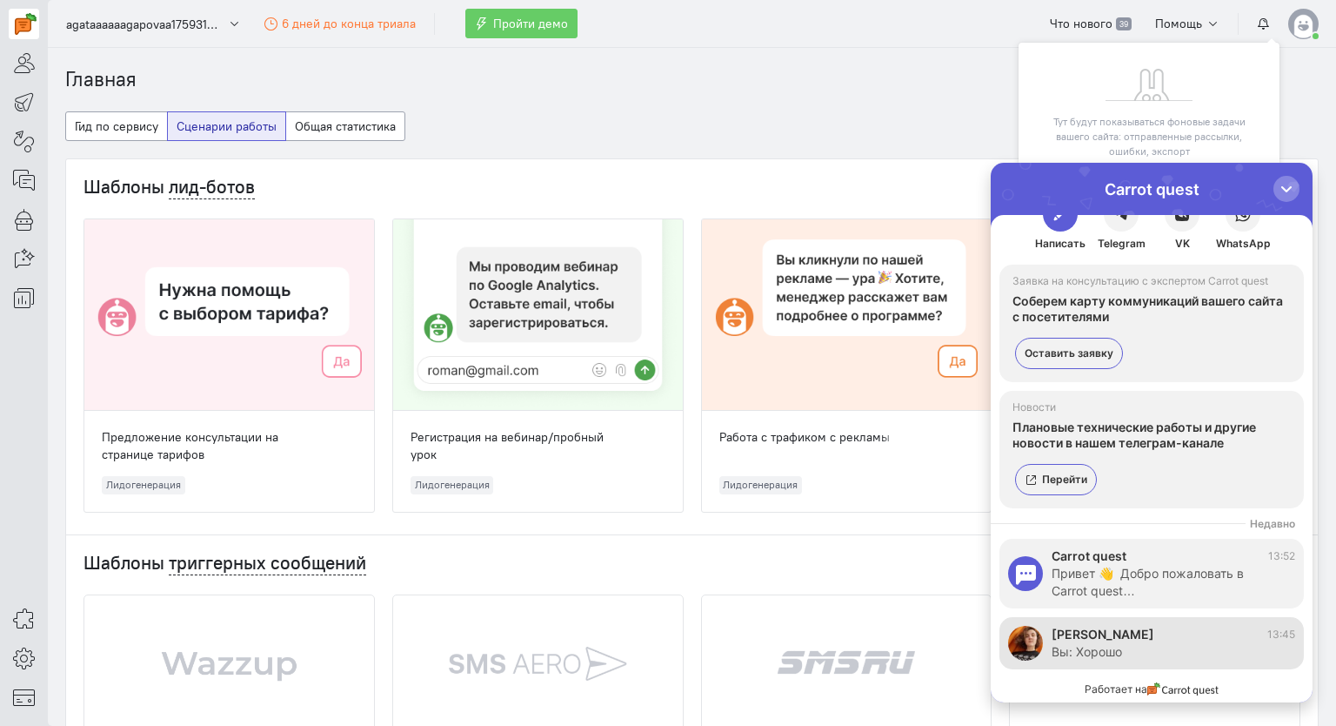
click at [1141, 636] on div "[PERSON_NAME] 13:45" at bounding box center [1174, 634] width 244 height 17
